Goal: Task Accomplishment & Management: Use online tool/utility

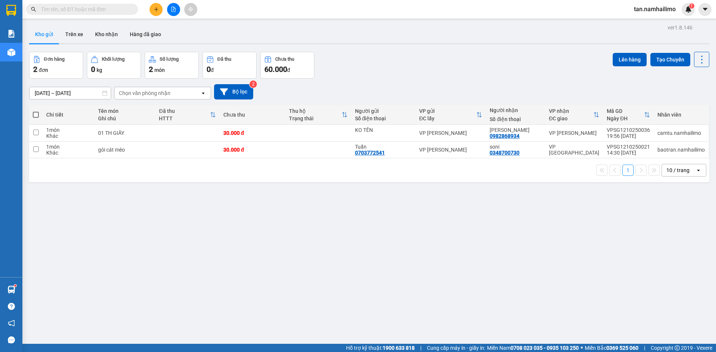
click at [174, 15] on button at bounding box center [173, 9] width 13 height 13
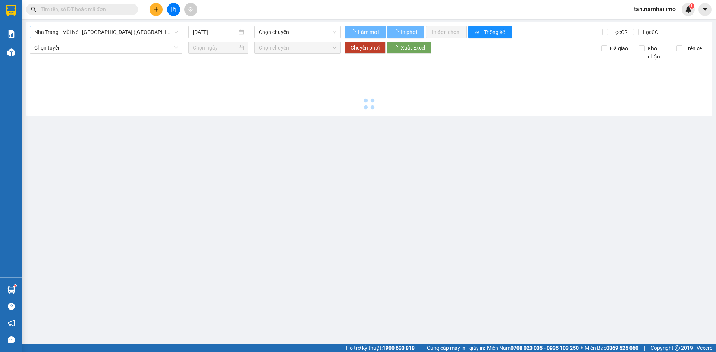
click at [120, 32] on span "Nha Trang - Mũi Né - [GEOGRAPHIC_DATA] ([GEOGRAPHIC_DATA])" at bounding box center [106, 31] width 144 height 11
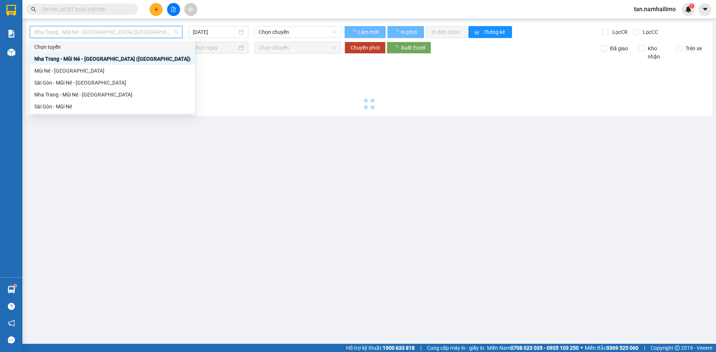
type input "[DATE]"
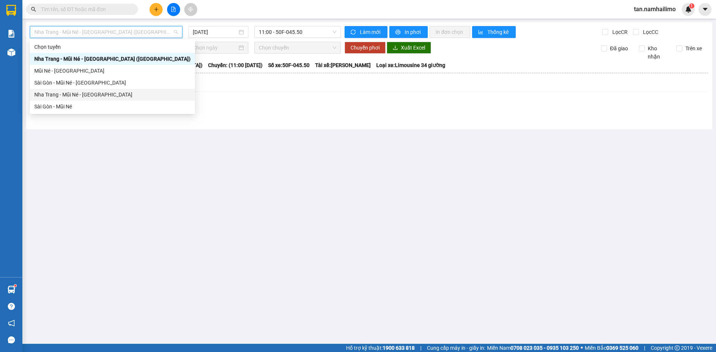
click at [79, 95] on div "Nha Trang - Mũi Né - [GEOGRAPHIC_DATA]" at bounding box center [112, 95] width 156 height 8
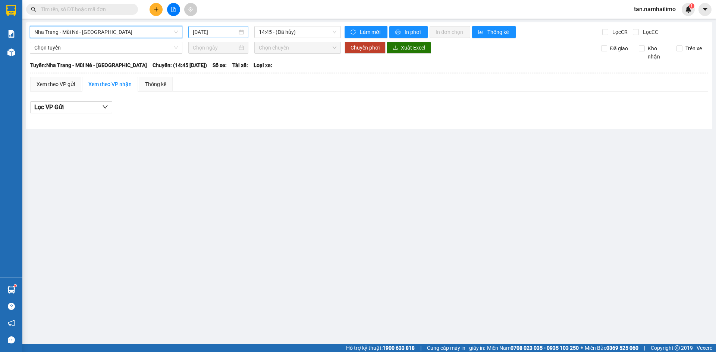
click at [219, 32] on input "[DATE]" at bounding box center [215, 32] width 44 height 8
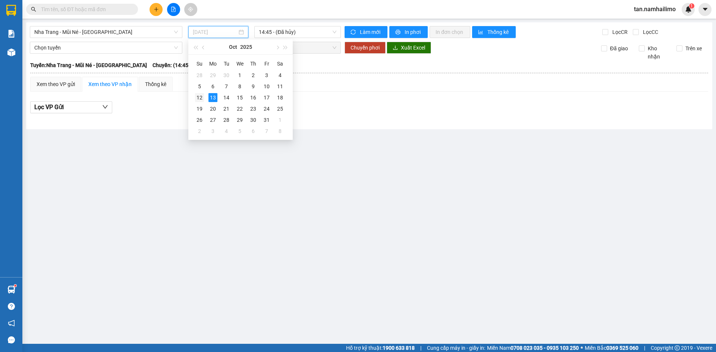
click at [199, 97] on div "12" at bounding box center [199, 97] width 9 height 9
type input "[DATE]"
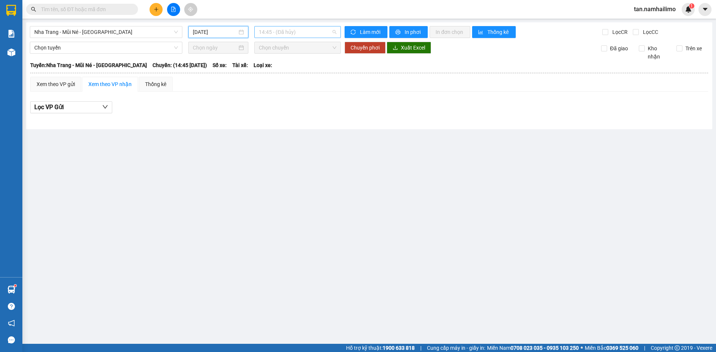
click at [302, 32] on span "14:45 - (Đã hủy)" at bounding box center [298, 31] width 78 height 11
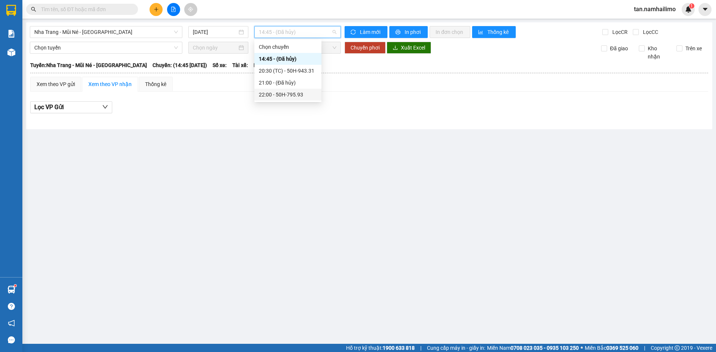
click at [302, 93] on div "22:00 - 50H-795.93" at bounding box center [288, 95] width 58 height 8
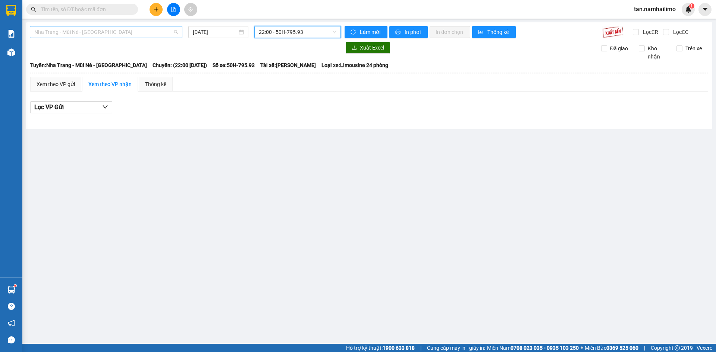
click at [106, 32] on span "Nha Trang - Mũi Né - [GEOGRAPHIC_DATA]" at bounding box center [106, 31] width 144 height 11
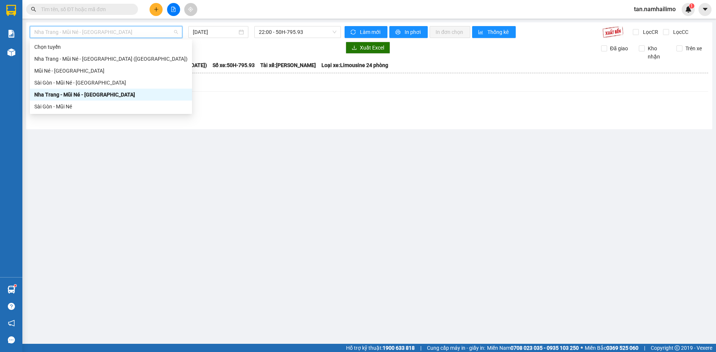
click at [240, 152] on main "[GEOGRAPHIC_DATA] - Mũi Né - [GEOGRAPHIC_DATA] [DATE] 22:00 - 50H-795.93 Làm mớ…" at bounding box center [358, 172] width 716 height 344
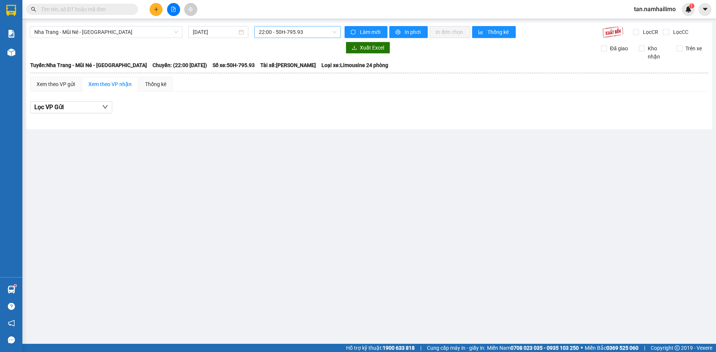
click at [276, 32] on span "22:00 - 50H-795.93" at bounding box center [298, 31] width 78 height 11
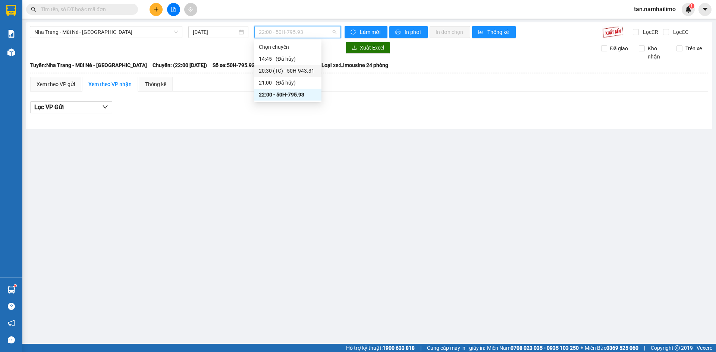
click at [299, 69] on div "20:30 (TC) - 50H-943.31" at bounding box center [288, 71] width 58 height 8
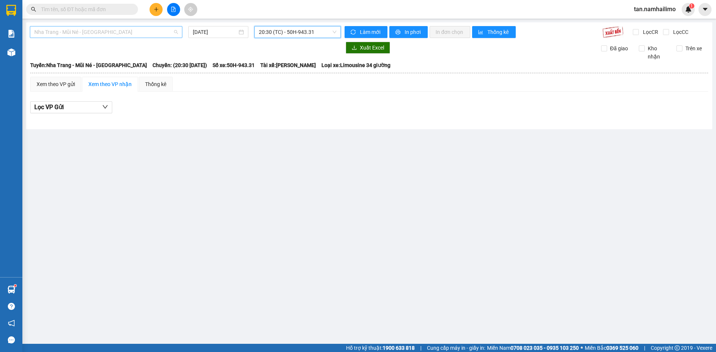
click at [125, 32] on span "Nha Trang - Mũi Né - [GEOGRAPHIC_DATA]" at bounding box center [106, 31] width 144 height 11
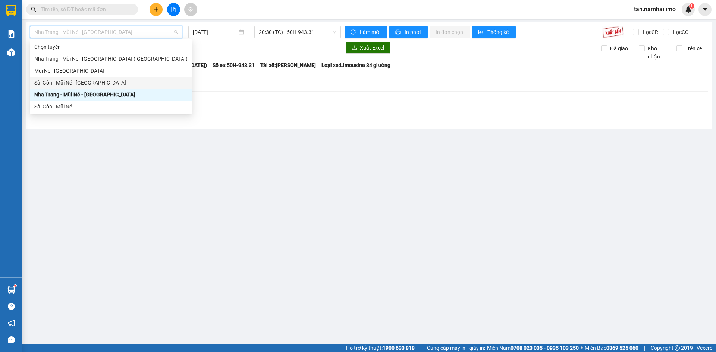
click at [91, 85] on div "Sài Gòn - Mũi Né - [GEOGRAPHIC_DATA]" at bounding box center [110, 83] width 153 height 8
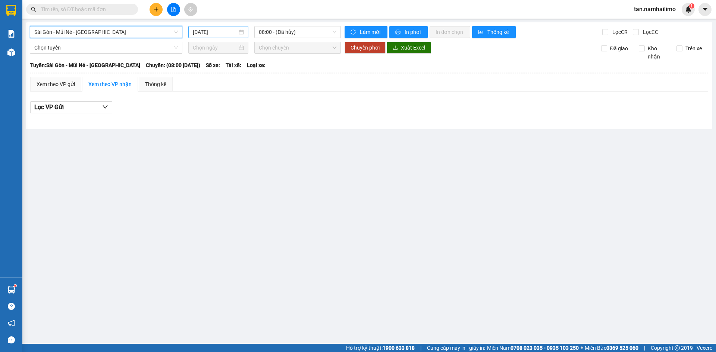
click at [214, 32] on input "[DATE]" at bounding box center [215, 32] width 44 height 8
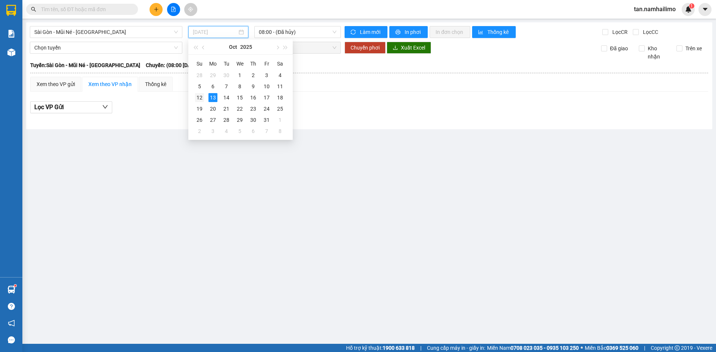
click at [197, 97] on div "12" at bounding box center [199, 97] width 9 height 9
type input "[DATE]"
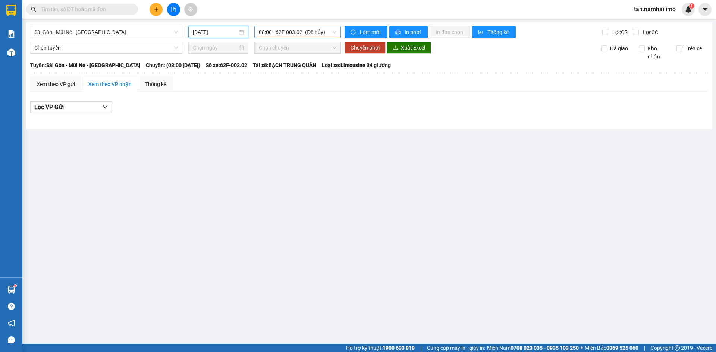
click at [282, 30] on span "08:00 - 62F-003.02 - (Đã hủy)" at bounding box center [298, 31] width 78 height 11
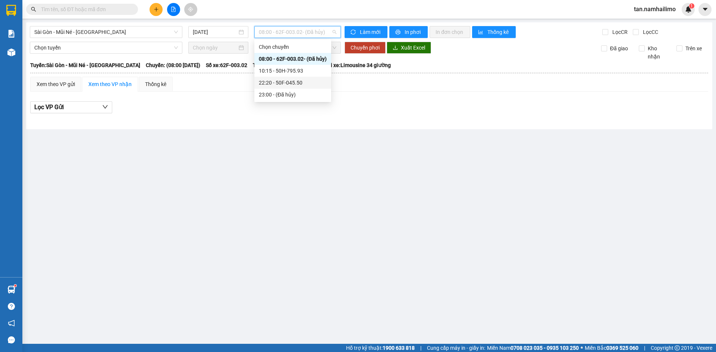
click at [293, 82] on div "22:20 - 50F-045.50" at bounding box center [293, 83] width 68 height 8
